Goal: Task Accomplishment & Management: Manage account settings

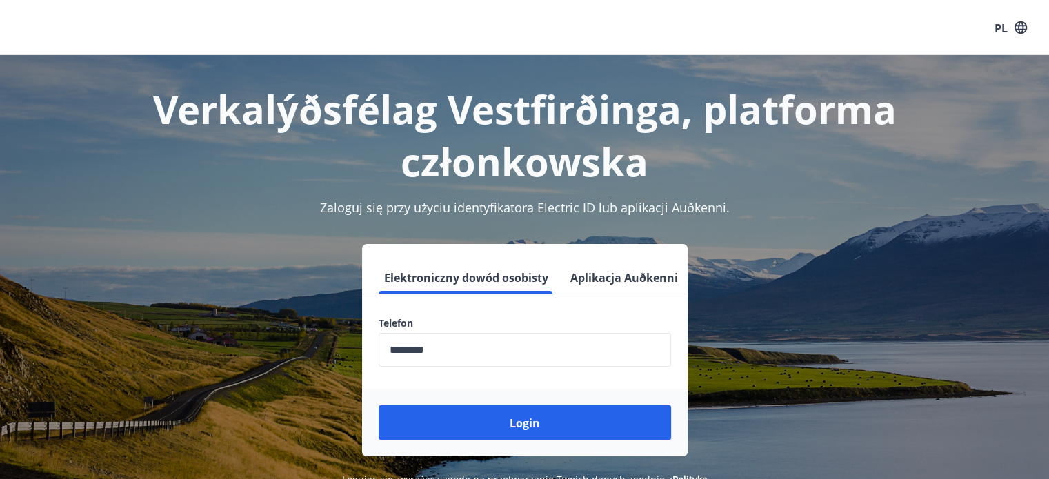
click at [519, 420] on font "Login" at bounding box center [525, 423] width 30 height 15
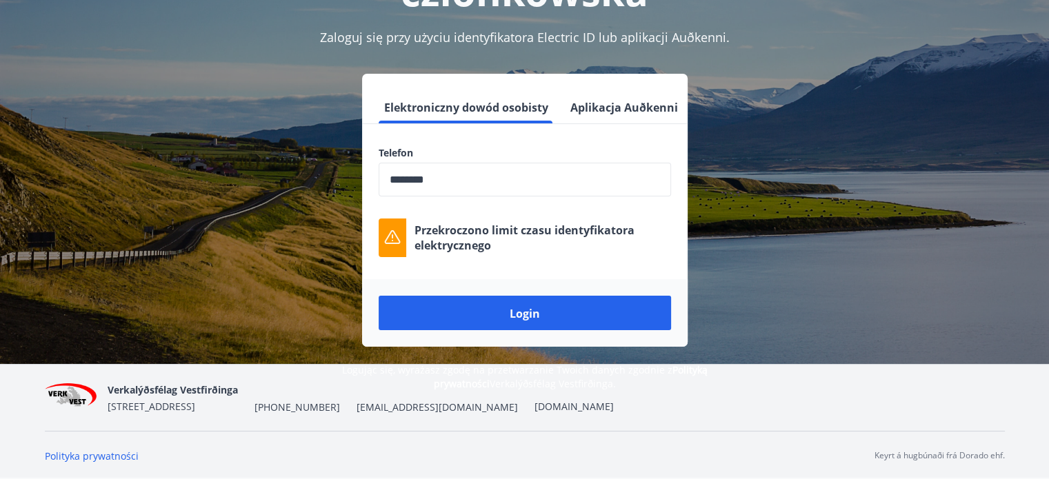
scroll to position [171, 0]
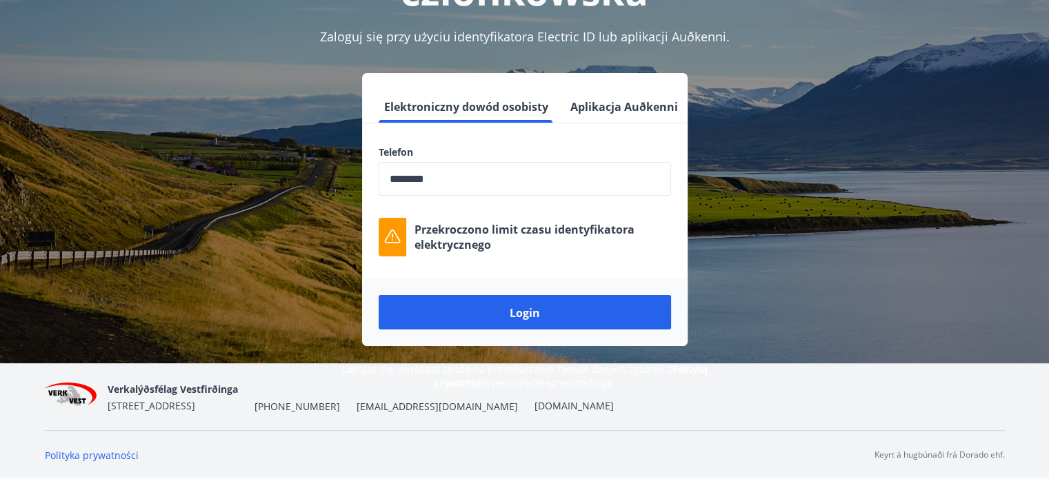
click at [510, 314] on font "Login" at bounding box center [525, 312] width 30 height 15
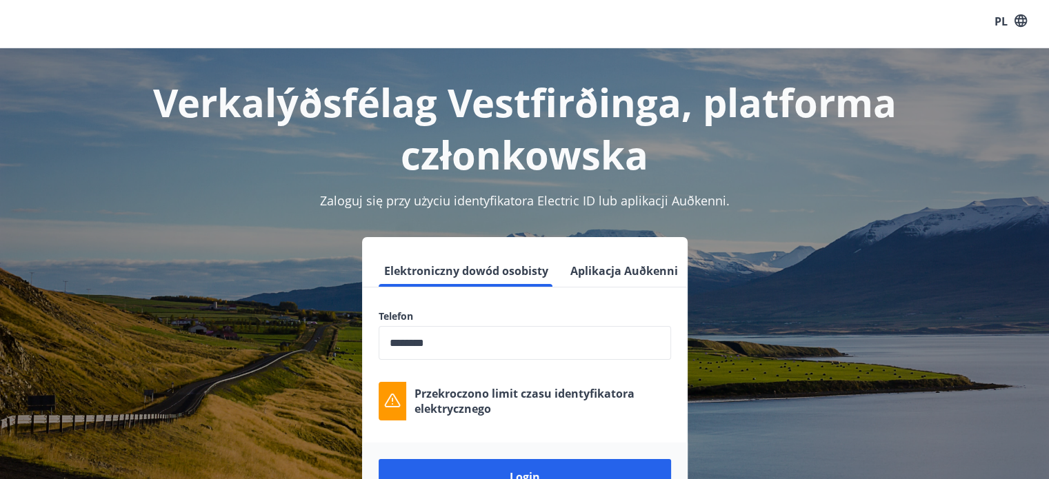
scroll to position [0, 0]
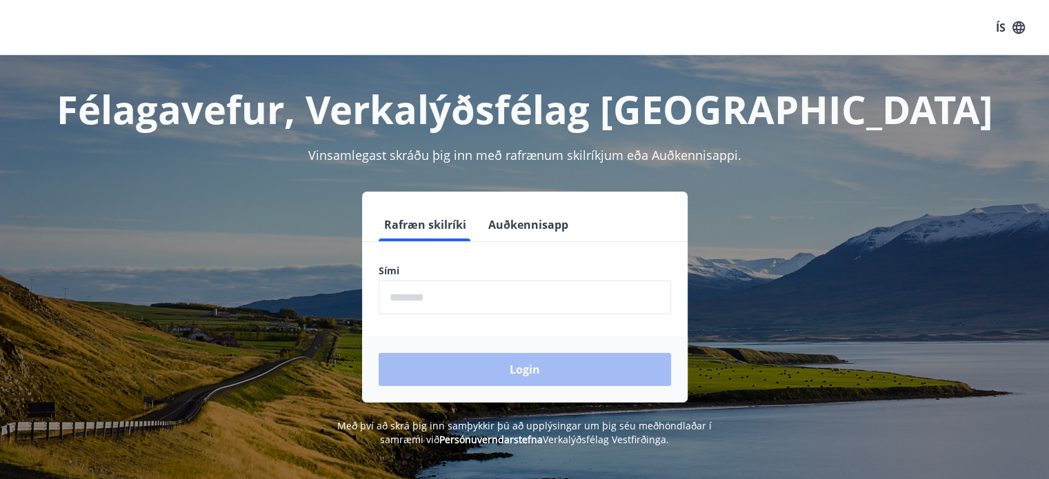
click at [404, 305] on input "phone" at bounding box center [525, 298] width 292 height 34
type input "********"
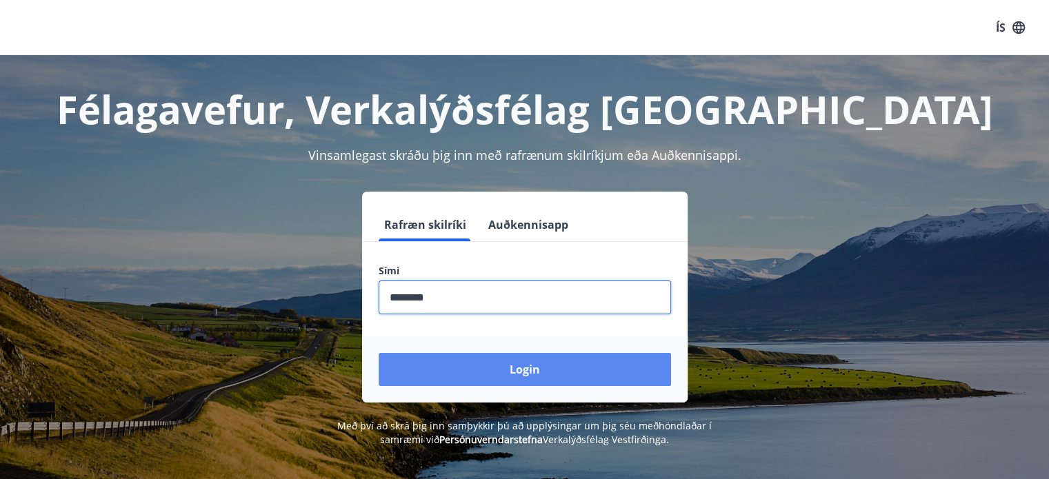
click at [505, 364] on button "Login" at bounding box center [525, 369] width 292 height 33
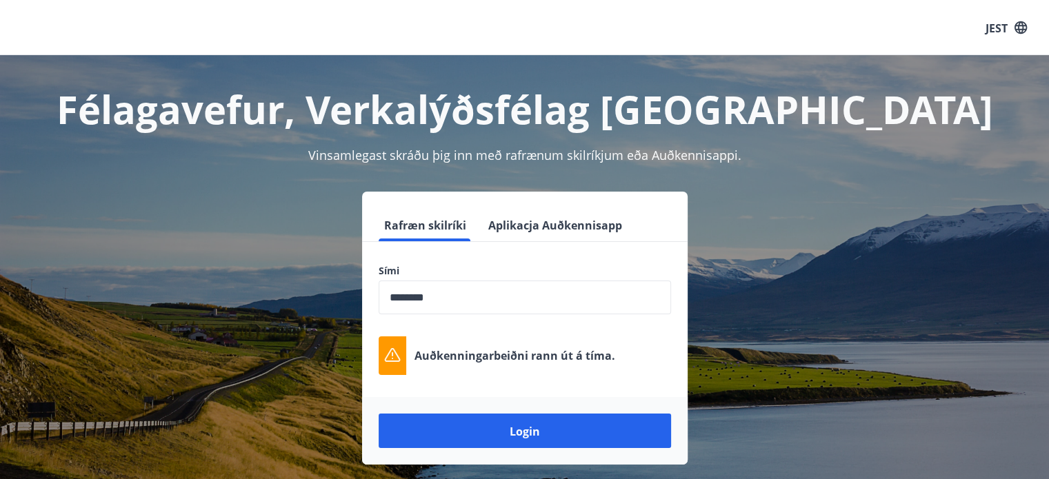
click at [579, 385] on form "Rafræn skilríki Aplikacja Auðkennisapp Sími ​ Auðkenningarbeiðni rann út á tíma…" at bounding box center [524, 336] width 325 height 257
click at [573, 354] on font "Auðkenningarbeiðni rann út á tíma." at bounding box center [514, 355] width 201 height 15
drag, startPoint x: 613, startPoint y: 347, endPoint x: 412, endPoint y: 358, distance: 201.6
click at [412, 358] on div "Auðkenningarbeiðni rann út á tíma." at bounding box center [525, 355] width 292 height 39
copy font "Auðkenningarbeiðni rann út á tíma."
